Goal: Navigation & Orientation: Go to known website

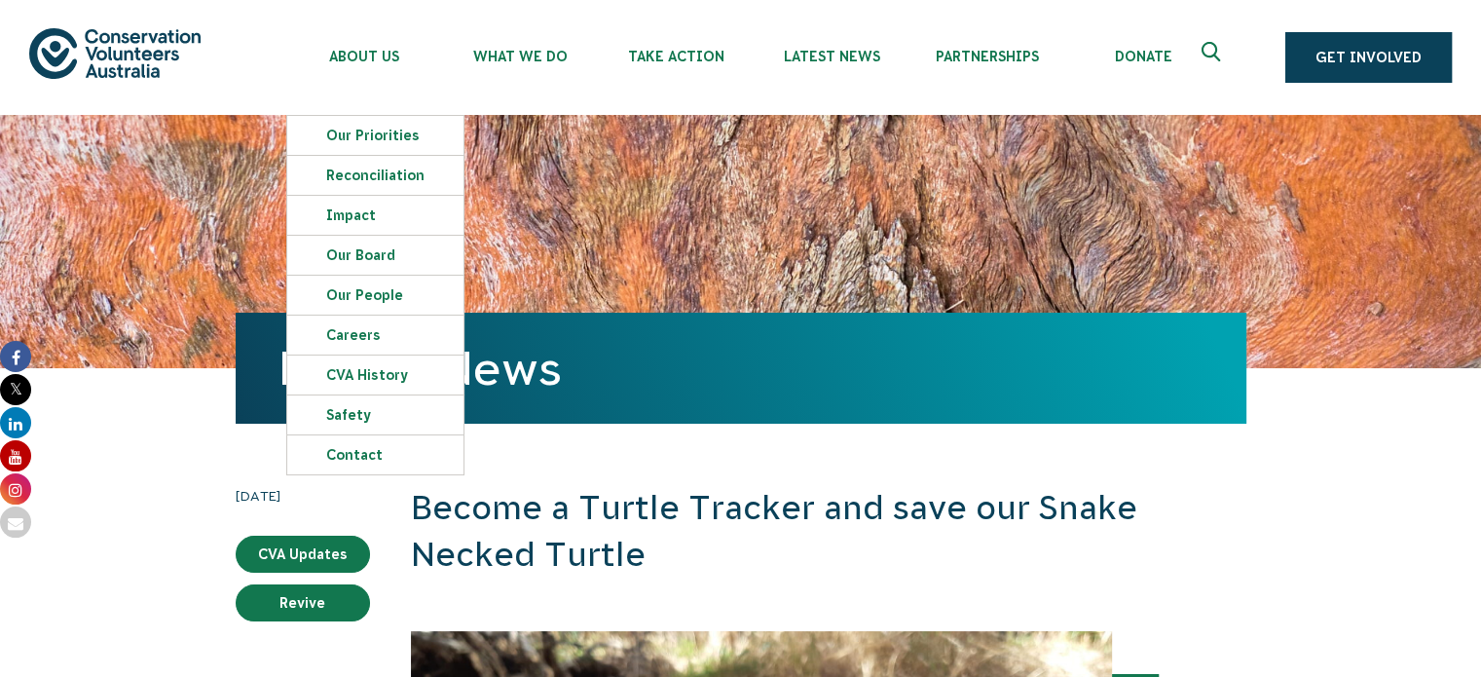
click at [81, 46] on img at bounding box center [114, 53] width 171 height 50
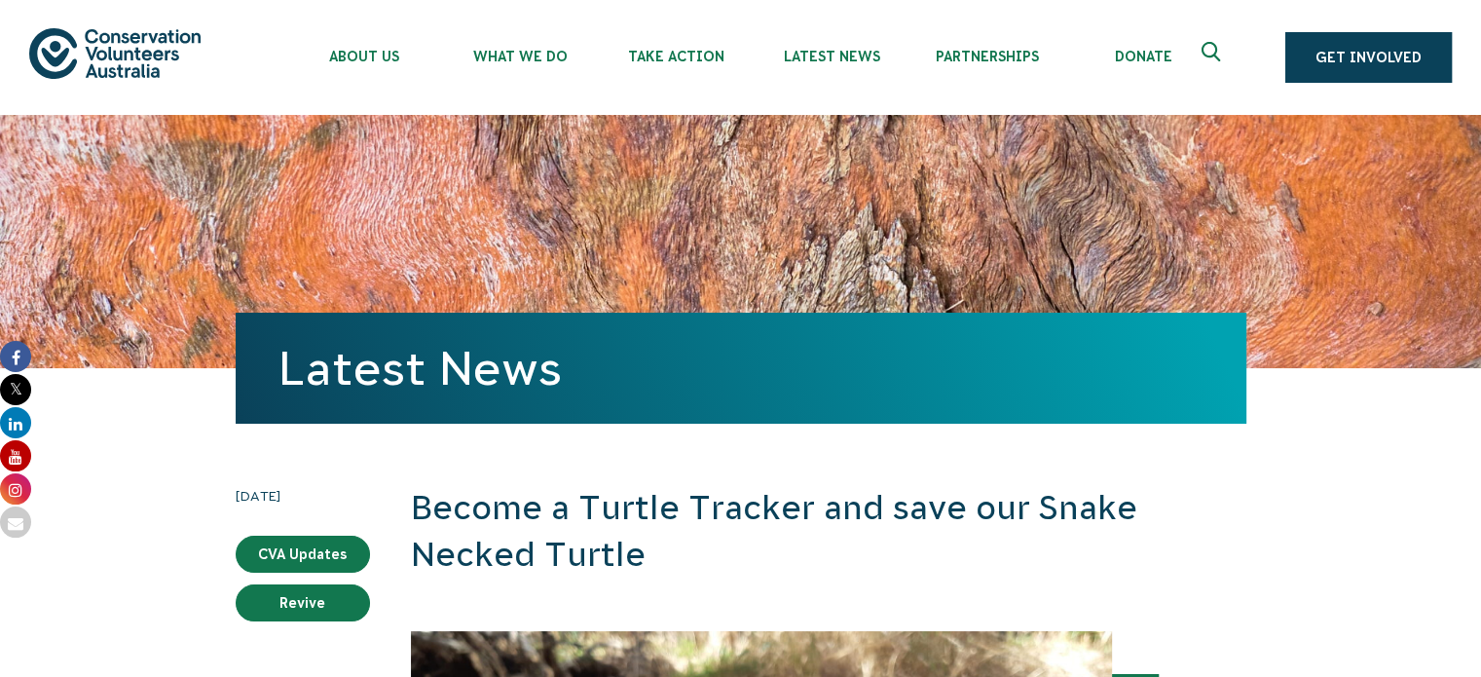
click at [138, 43] on img at bounding box center [114, 53] width 171 height 50
click at [1359, 65] on link "Get Involved" at bounding box center [1368, 57] width 166 height 51
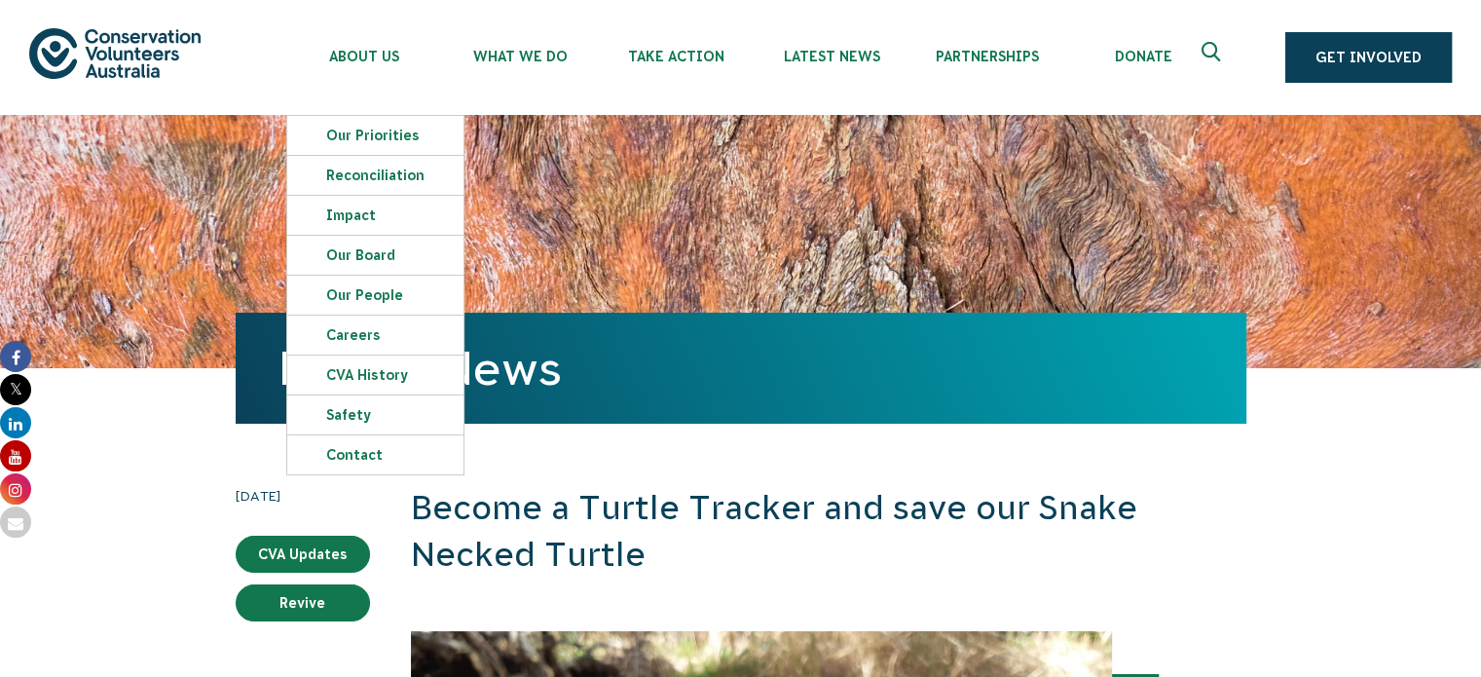
click at [101, 54] on img at bounding box center [114, 53] width 171 height 50
